Goal: Task Accomplishment & Management: Use online tool/utility

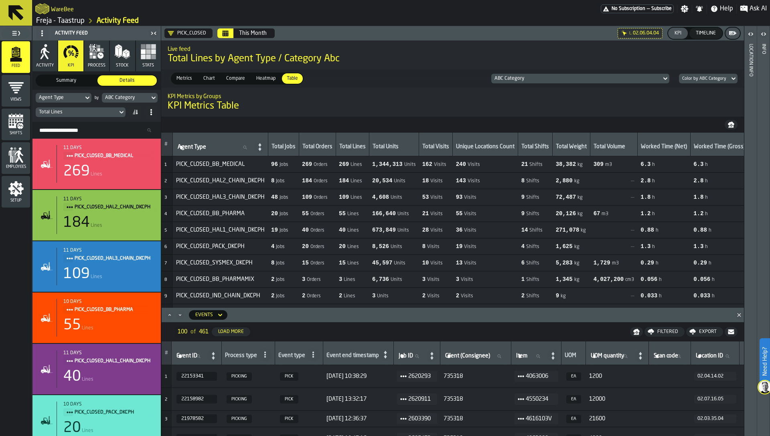
scroll to position [0, 1400]
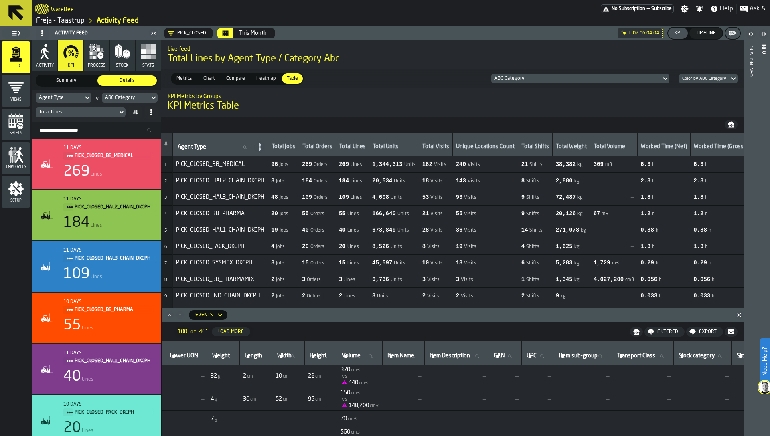
click at [342, 112] on h1 "KPI Metrics Table" at bounding box center [453, 106] width 570 height 13
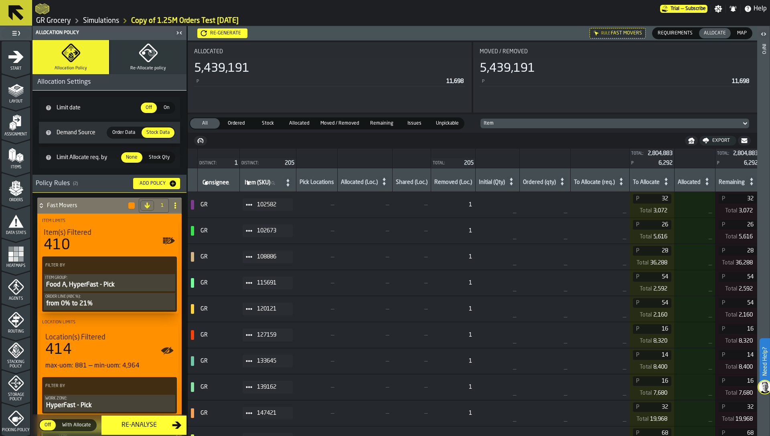
scroll to position [0, 389]
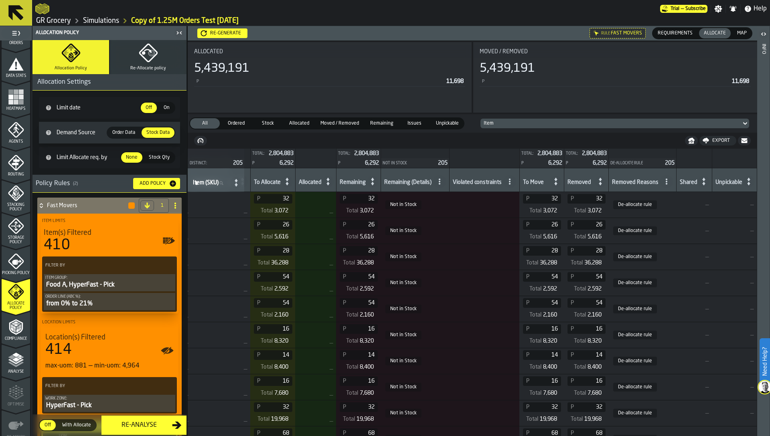
click at [96, 20] on link "Simulations" at bounding box center [101, 20] width 36 height 9
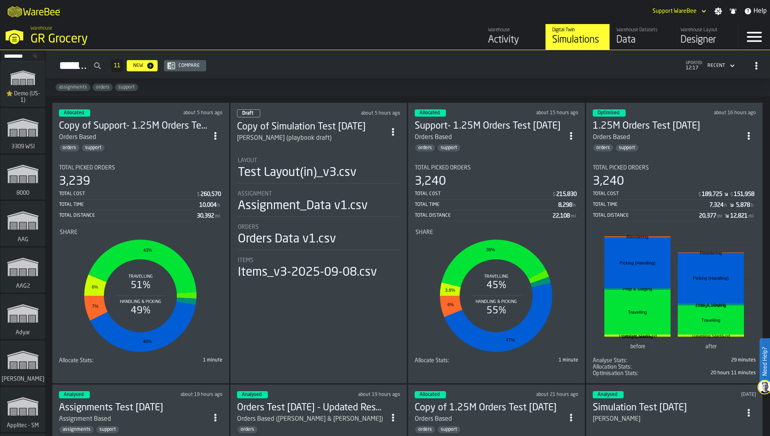
click at [217, 132] on icon "ItemListCard-DashboardItemContainer" at bounding box center [215, 136] width 8 height 8
click at [204, 185] on div "Duplicate" at bounding box center [199, 189] width 42 height 10
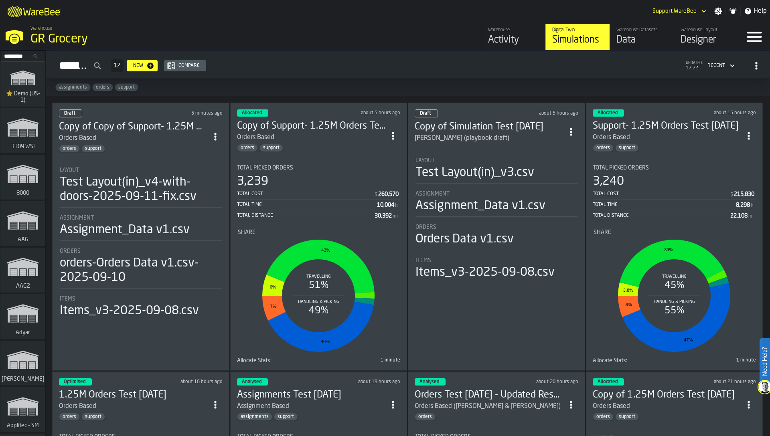
click at [12, 35] on icon "button-toggle-Close —> Warehouse Menu" at bounding box center [15, 39] width 10 height 10
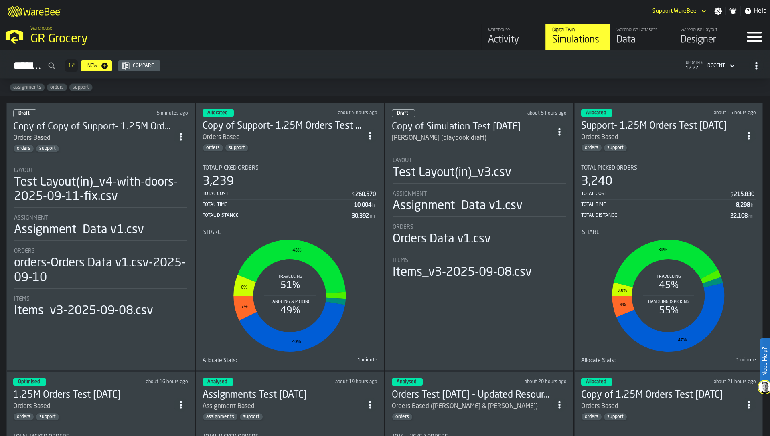
click at [12, 35] on icon "button-toggle-Open —> Warehouse Menu" at bounding box center [14, 35] width 19 height 19
